Goal: Navigation & Orientation: Find specific page/section

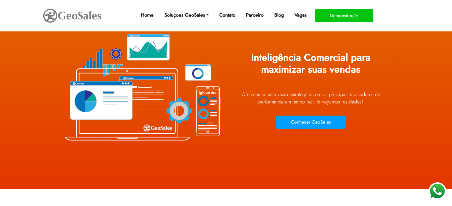
scroll to position [26, 0]
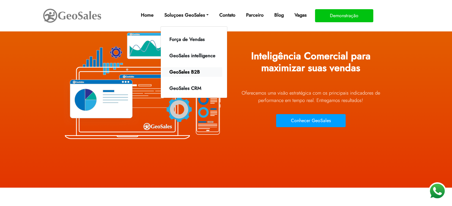
click at [191, 74] on link "GeoSales B2B" at bounding box center [192, 72] width 60 height 10
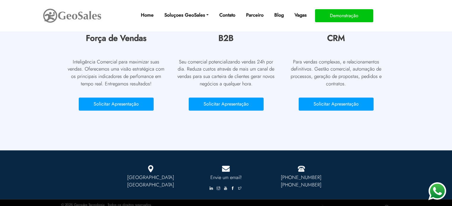
scroll to position [546, 0]
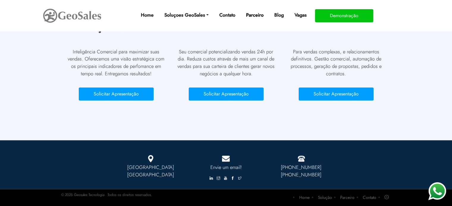
click at [256, 16] on link "Parceiro" at bounding box center [255, 15] width 22 height 12
